Goal: Feedback & Contribution: Submit feedback/report problem

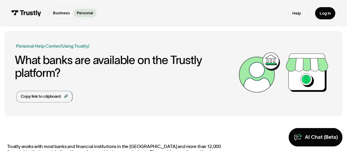
click at [80, 12] on p "Personal" at bounding box center [85, 13] width 16 height 6
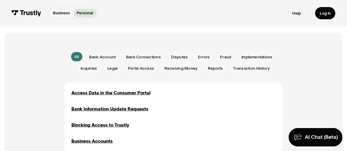
scroll to position [119, 0]
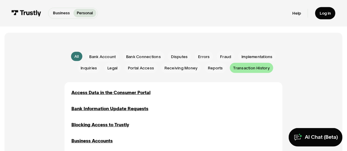
click at [261, 67] on span "Transaction History" at bounding box center [251, 68] width 37 height 6
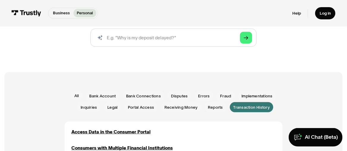
scroll to position [79, 0]
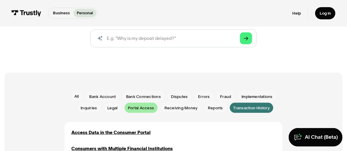
click at [152, 109] on span "Portal Access" at bounding box center [141, 108] width 26 height 6
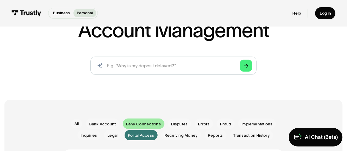
scroll to position [40, 0]
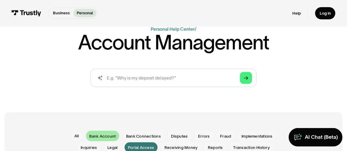
click at [112, 134] on span "Bank Account" at bounding box center [102, 136] width 26 height 6
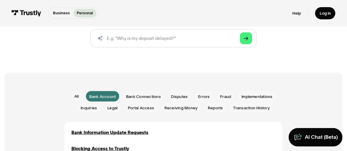
scroll to position [119, 0]
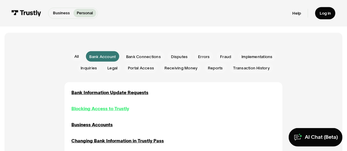
click at [122, 109] on div "Blocking Access to Trustly" at bounding box center [100, 108] width 58 height 7
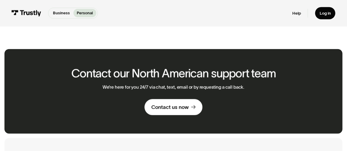
scroll to position [203, 0]
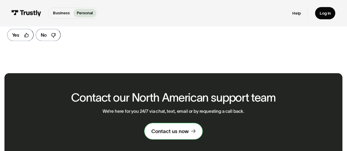
click at [174, 131] on div "Contact us now" at bounding box center [169, 131] width 37 height 7
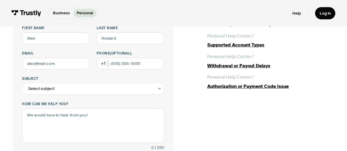
scroll to position [59, 0]
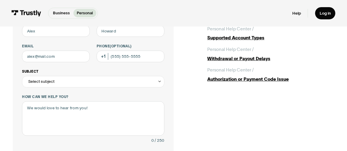
click at [159, 82] on icon "Contact Trustly Support" at bounding box center [160, 81] width 4 height 4
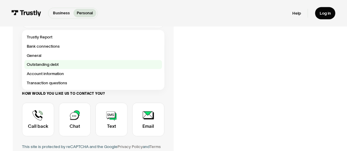
scroll to position [99, 0]
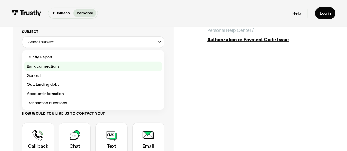
click at [50, 67] on div "Contact Trustly Support" at bounding box center [93, 66] width 138 height 9
type input "**********"
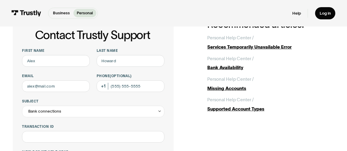
scroll to position [0, 0]
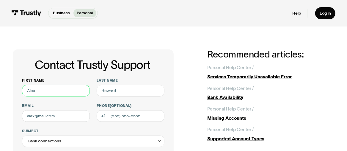
click at [56, 92] on input "First name" at bounding box center [56, 91] width 68 height 12
type input "nelson"
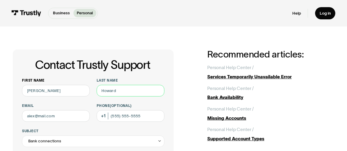
type input "ramalho"
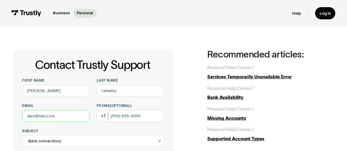
drag, startPoint x: 62, startPoint y: 118, endPoint x: 0, endPoint y: 112, distance: 62.7
type input "ramalhos@gmail.com"
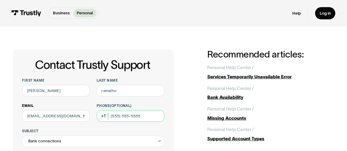
type input "(408) 398-2830"
drag, startPoint x: 140, startPoint y: 117, endPoint x: 76, endPoint y: 117, distance: 63.6
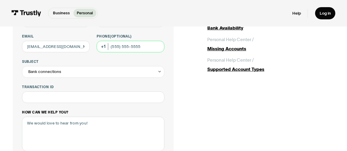
scroll to position [79, 0]
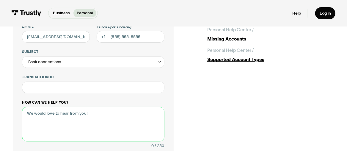
drag, startPoint x: 30, startPoint y: 112, endPoint x: 62, endPoint y: 112, distance: 32.1
click at [30, 112] on textarea "How can we help you?" at bounding box center [93, 124] width 142 height 34
type textarea "I"
click at [139, 117] on textarea "Can not make transactions between banks or businesses" at bounding box center [93, 124] width 142 height 34
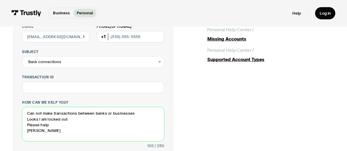
type textarea "Can not make transactions between banks or businesses Looks I am locked out Ple…"
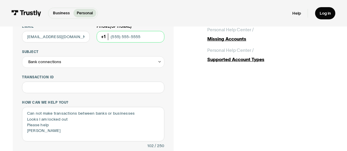
click at [125, 40] on input "Phone (Optional)" at bounding box center [131, 37] width 68 height 12
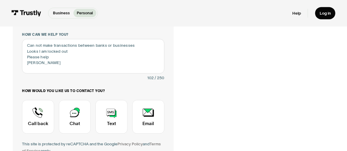
scroll to position [158, 0]
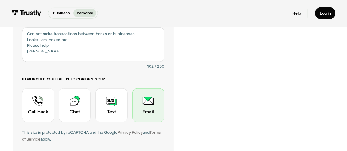
click at [149, 109] on div "Contact Trustly Support" at bounding box center [148, 105] width 32 height 34
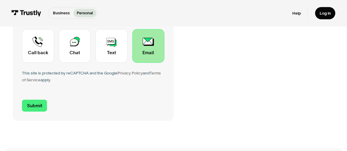
scroll to position [218, 0]
click at [34, 107] on input "Submit" at bounding box center [34, 105] width 25 height 12
type input "+14083982830"
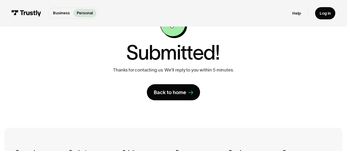
scroll to position [40, 0]
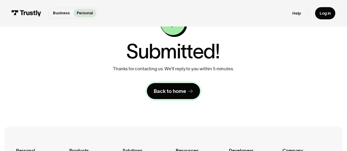
click at [182, 91] on div "Back to home" at bounding box center [170, 91] width 32 height 7
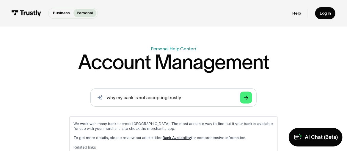
scroll to position [20, 0]
click at [247, 99] on polygon "Search" at bounding box center [246, 98] width 4 height 4
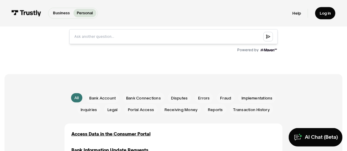
scroll to position [218, 0]
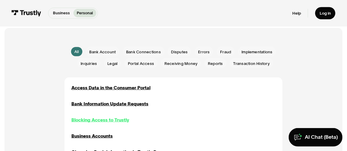
click at [117, 121] on div "Blocking Access to Trustly" at bounding box center [100, 119] width 58 height 7
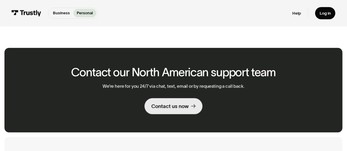
scroll to position [238, 0]
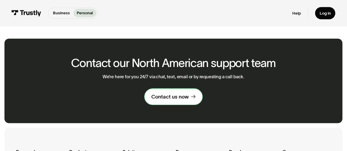
click at [168, 99] on div "Contact us now" at bounding box center [169, 96] width 37 height 7
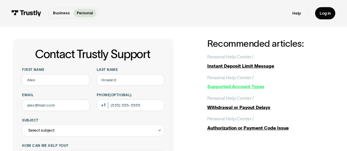
scroll to position [20, 0]
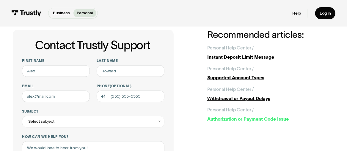
click at [272, 117] on div "Authorization or Payment Code Issue" at bounding box center [270, 118] width 127 height 7
